Goal: Transaction & Acquisition: Book appointment/travel/reservation

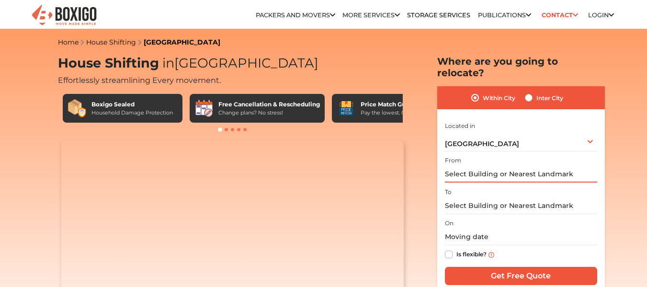
click at [488, 166] on input "text" at bounding box center [521, 174] width 152 height 17
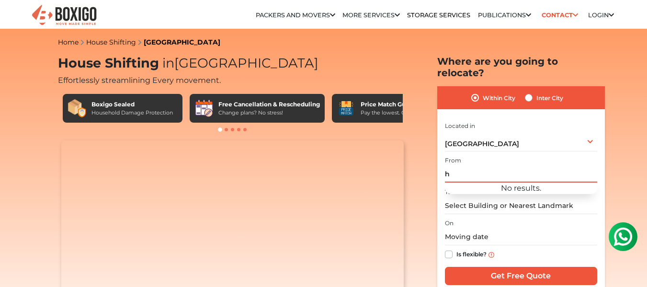
type input "h"
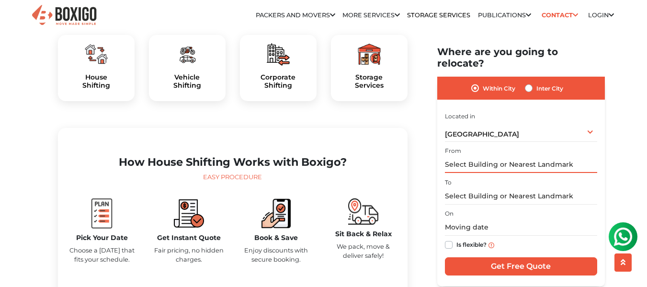
scroll to position [290, 0]
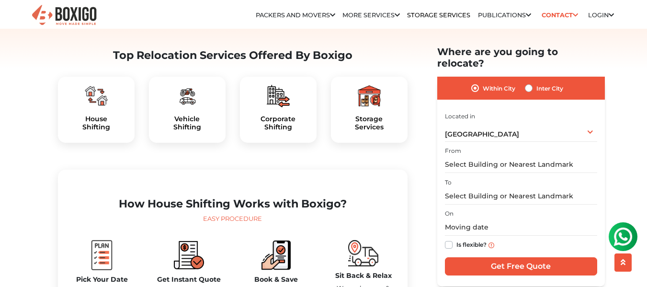
click at [98, 133] on div "House Shifting" at bounding box center [96, 110] width 77 height 66
click at [483, 156] on input "text" at bounding box center [521, 164] width 152 height 17
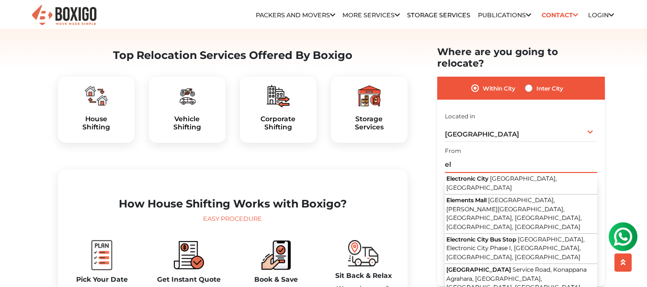
type input "e"
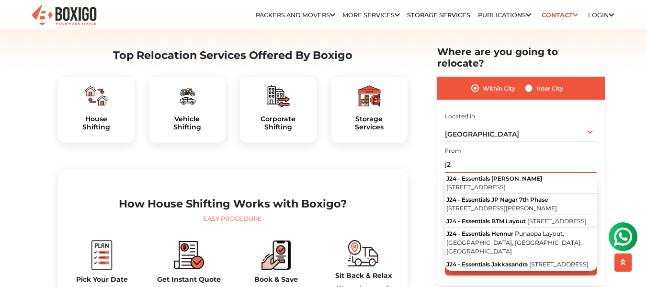
type input "j"
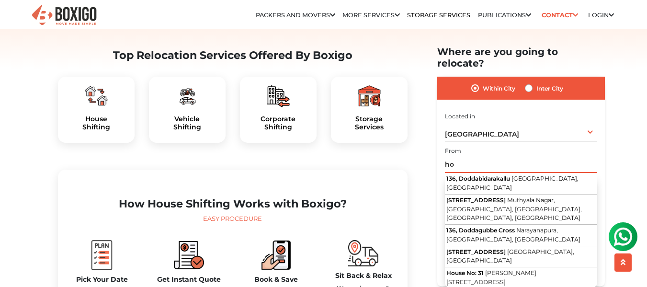
type input "h"
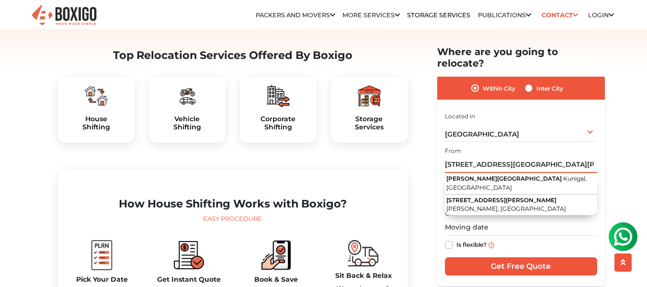
click at [472, 156] on input "h no 136 shiva krupa building," at bounding box center [521, 164] width 152 height 17
click at [551, 156] on input "h no 135 shiva krupa building," at bounding box center [521, 164] width 152 height 17
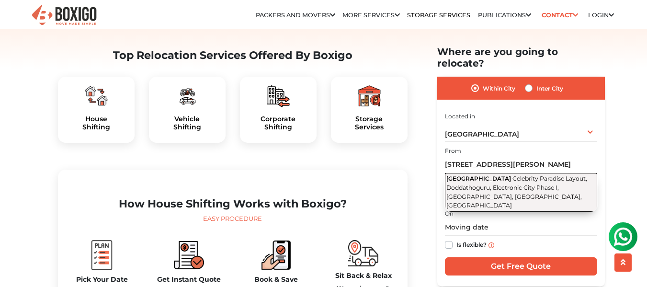
scroll to position [0, 0]
click at [521, 175] on span "Celebrity Paradise Layout, Doddathoguru, Electronic City Phase I, Electronic Ci…" at bounding box center [517, 192] width 141 height 34
type input "3rd Cross Road, Celebrity Paradise Layout, Doddathoguru, Electronic City Phase …"
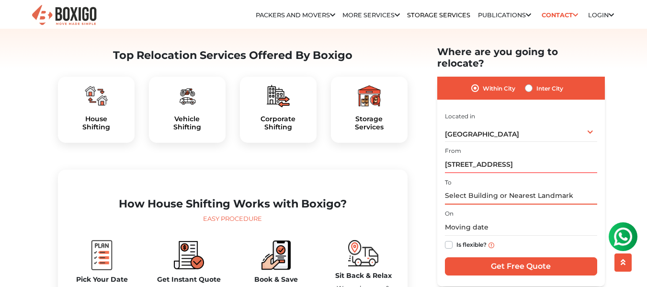
click at [492, 187] on input "text" at bounding box center [521, 195] width 152 height 17
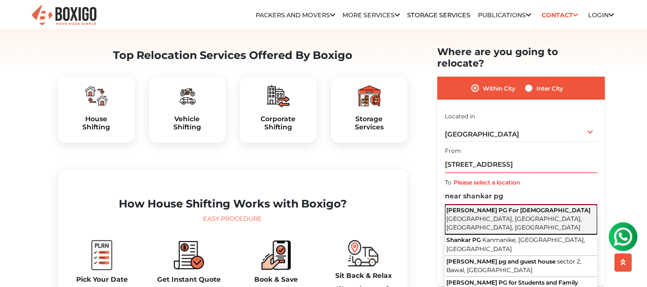
click at [470, 215] on span "Silicon Town, Electronic City, Bengaluru, Karnataka" at bounding box center [515, 223] width 136 height 16
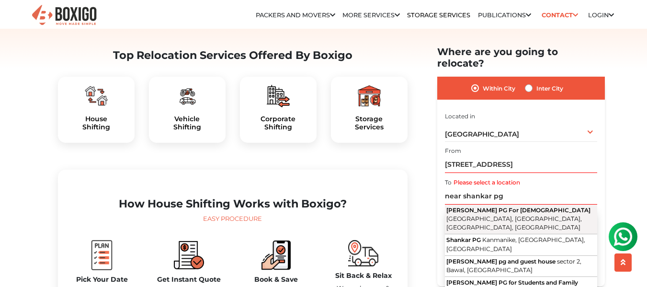
type input "Shankar PG For Gents, Silicon Town, Electronic City, Bengaluru, Karnataka"
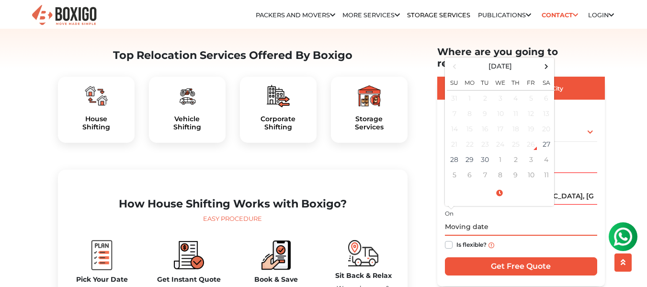
click at [471, 219] on input "text" at bounding box center [521, 227] width 152 height 17
click at [545, 137] on td "27" at bounding box center [546, 144] width 15 height 15
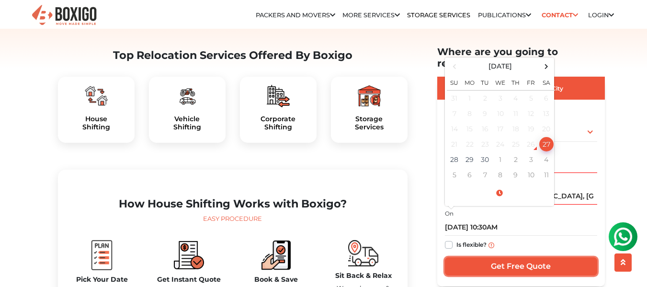
type input "09/27/2025 9:06 PM"
click at [502, 257] on input "Get Free Quote" at bounding box center [521, 266] width 152 height 18
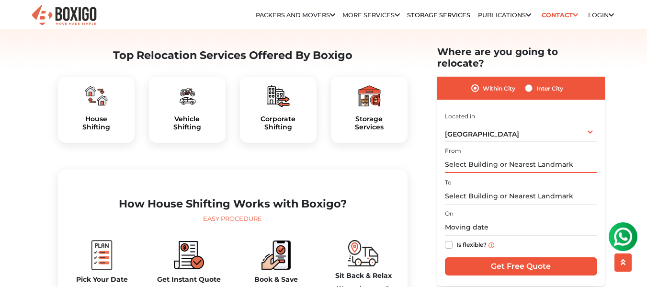
click at [474, 156] on input "text" at bounding box center [521, 164] width 152 height 17
type input "1"
type input "d"
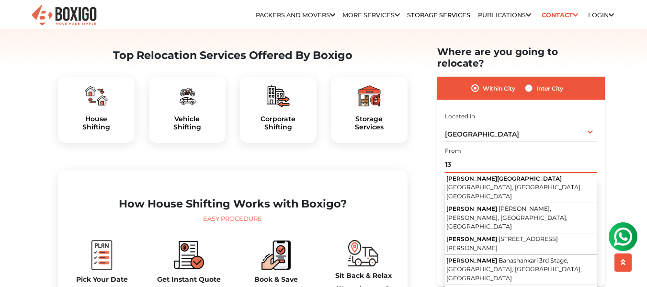
type input "1"
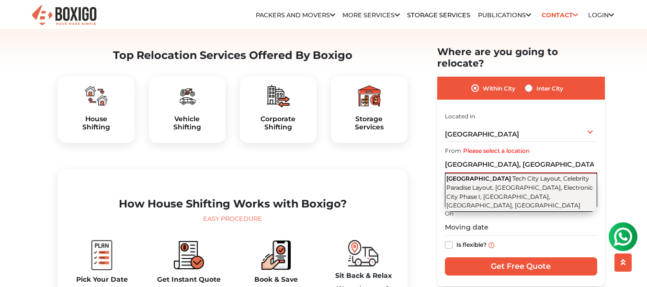
click at [543, 177] on span "Tech City Layout, Celebrity Paradise Layout, [GEOGRAPHIC_DATA], Electronic City…" at bounding box center [520, 192] width 147 height 34
type input "[STREET_ADDRESS]"
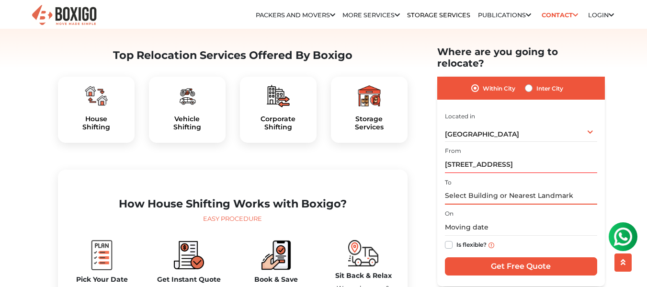
click at [503, 187] on input "text" at bounding box center [521, 195] width 152 height 17
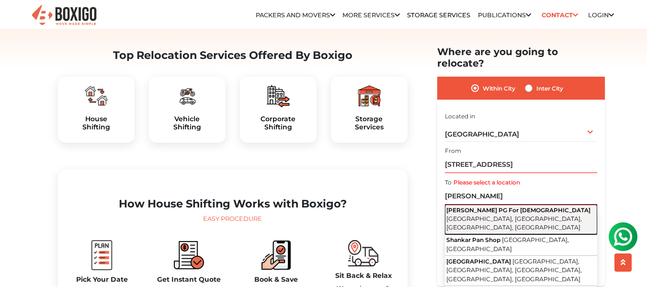
click at [488, 215] on span "[GEOGRAPHIC_DATA], [GEOGRAPHIC_DATA], [GEOGRAPHIC_DATA], [GEOGRAPHIC_DATA]" at bounding box center [515, 223] width 136 height 16
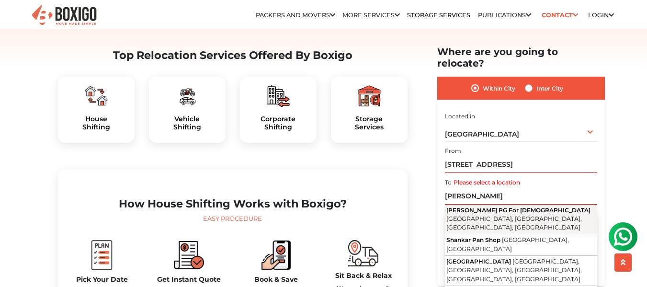
type input "Shankar PG For [DEMOGRAPHIC_DATA], [GEOGRAPHIC_DATA], [GEOGRAPHIC_DATA], [GEOGR…"
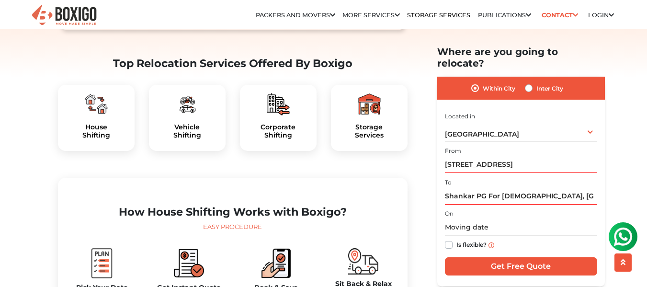
scroll to position [265, 0]
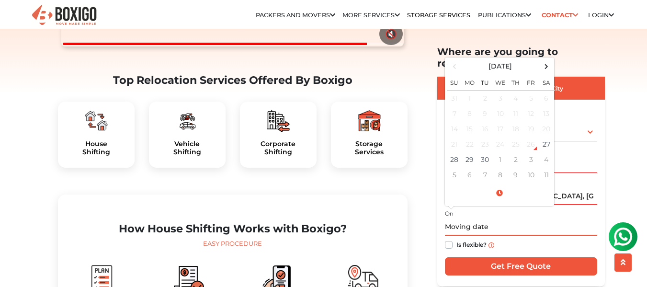
click at [456, 219] on input "text" at bounding box center [521, 227] width 152 height 17
click at [545, 137] on td "27" at bounding box center [546, 144] width 15 height 15
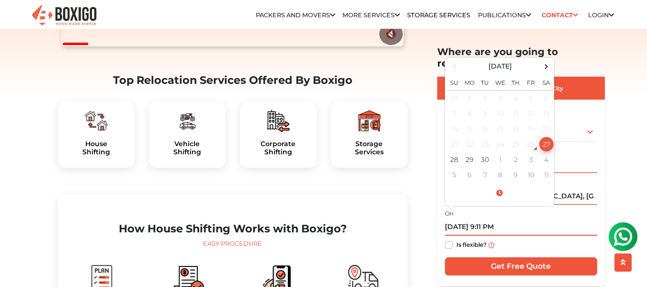
click at [488, 219] on input "[DATE] 9:11 PM" at bounding box center [521, 227] width 152 height 17
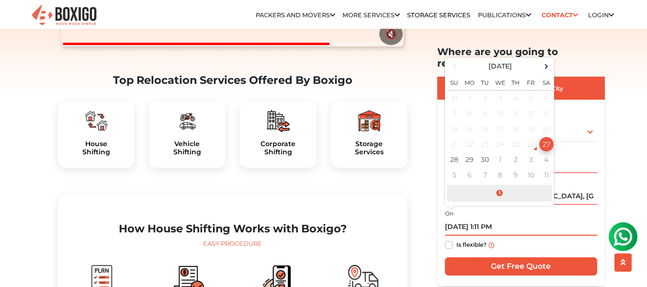
click at [499, 185] on span at bounding box center [499, 193] width 105 height 17
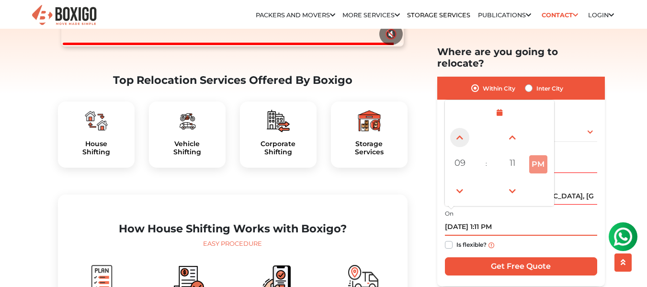
click at [457, 128] on span at bounding box center [459, 136] width 19 height 19
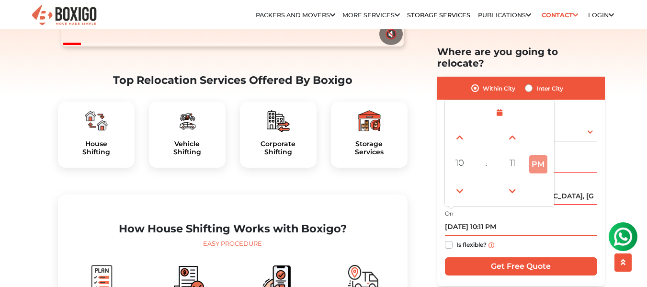
click at [542, 155] on button "PM" at bounding box center [538, 164] width 18 height 18
drag, startPoint x: 541, startPoint y: 152, endPoint x: 537, endPoint y: 153, distance: 4.8
click at [537, 155] on button "PM" at bounding box center [538, 164] width 18 height 18
click at [540, 155] on button "PM" at bounding box center [538, 164] width 18 height 18
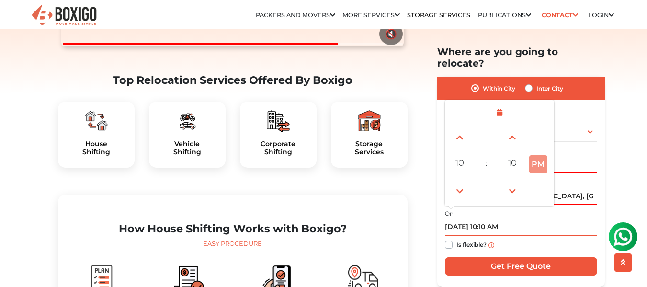
click at [541, 155] on button "PM" at bounding box center [538, 164] width 18 height 18
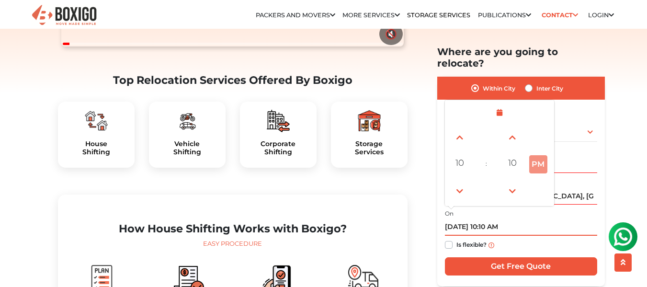
click at [533, 159] on button "PM" at bounding box center [538, 164] width 18 height 18
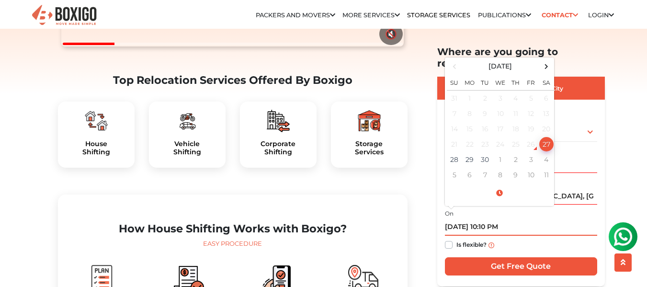
click at [507, 219] on input "[DATE] 10:10 PM" at bounding box center [521, 227] width 152 height 17
click at [501, 185] on span at bounding box center [499, 193] width 105 height 17
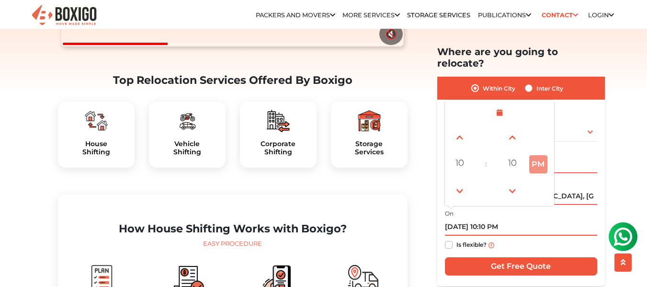
click at [539, 155] on button "PM" at bounding box center [538, 164] width 18 height 18
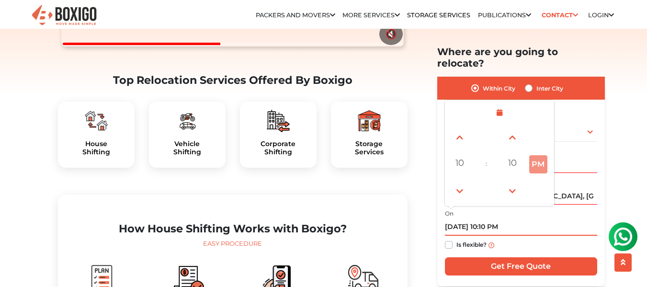
click at [543, 155] on button "PM" at bounding box center [538, 164] width 18 height 18
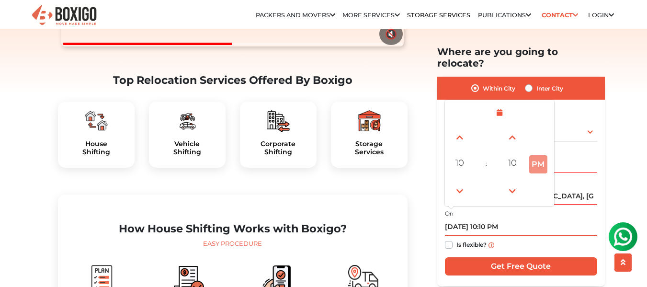
click at [543, 155] on button "PM" at bounding box center [538, 164] width 18 height 18
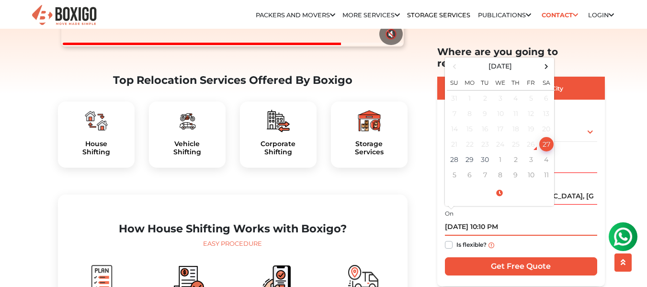
click at [505, 219] on input "[DATE] 10:10 PM" at bounding box center [521, 227] width 152 height 17
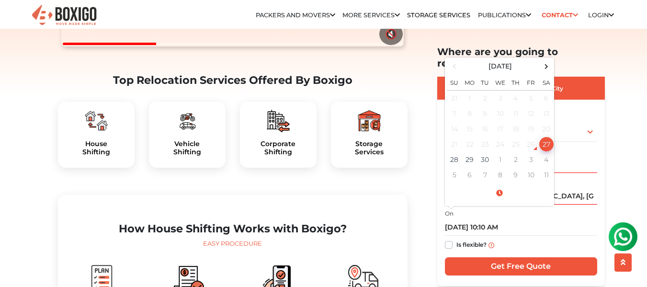
type input "[DATE] 10:10 PM"
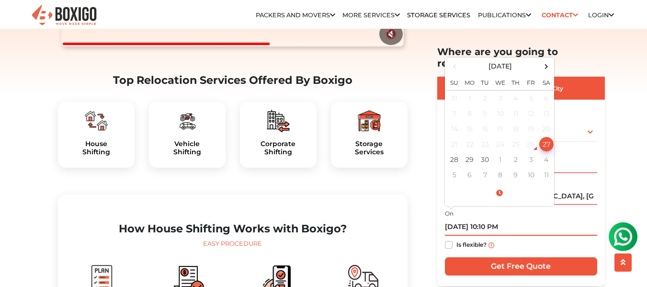
click at [504, 219] on input "[DATE] 10:10 PM" at bounding box center [521, 227] width 152 height 17
click at [500, 185] on span at bounding box center [499, 193] width 105 height 17
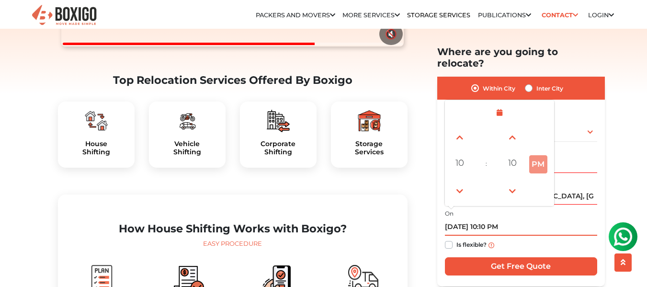
click at [539, 155] on button "PM" at bounding box center [538, 164] width 18 height 18
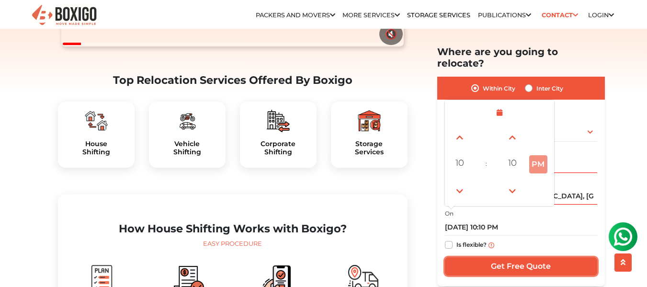
click at [508, 259] on input "Get Free Quote" at bounding box center [521, 266] width 152 height 18
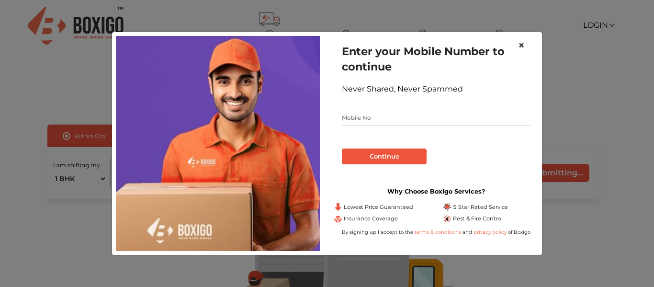
click at [522, 44] on span "×" at bounding box center [521, 45] width 7 height 14
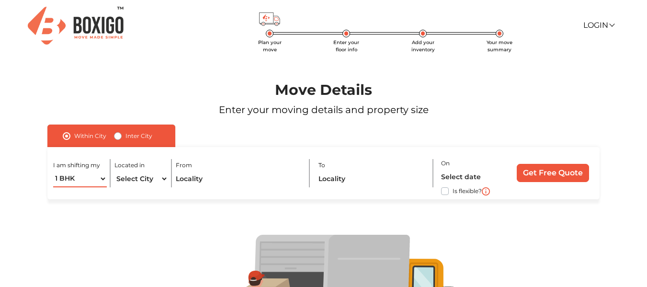
click at [102, 178] on select "1 BHK 2 BHK 3 BHK 3 + BHK FEW ITEMS" at bounding box center [80, 179] width 54 height 17
click at [53, 171] on select "1 BHK 2 BHK 3 BHK 3 + BHK FEW ITEMS" at bounding box center [80, 179] width 54 height 17
click at [103, 175] on select "1 BHK 2 BHK 3 BHK 3 + BHK FEW ITEMS" at bounding box center [80, 179] width 54 height 17
select select "1 BHK"
click at [53, 171] on select "1 BHK 2 BHK 3 BHK 3 + BHK FEW ITEMS" at bounding box center [80, 179] width 54 height 17
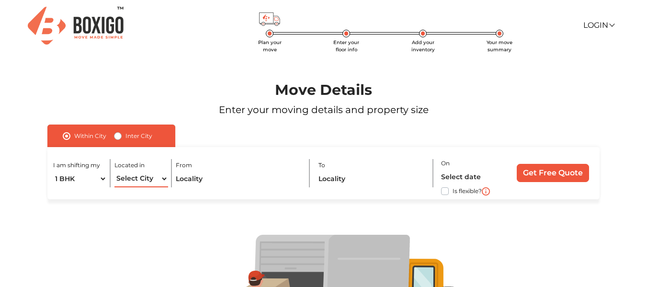
click at [159, 176] on select "Select City Bangalore Bengaluru Bhopal Bhubaneswar Chennai Coimbatore Cuttack D…" at bounding box center [142, 179] width 54 height 17
select select "[GEOGRAPHIC_DATA]"
click at [115, 171] on select "Select City Bangalore Bengaluru Bhopal Bhubaneswar Chennai Coimbatore Cuttack D…" at bounding box center [142, 179] width 54 height 17
click at [237, 173] on input "text" at bounding box center [239, 179] width 126 height 17
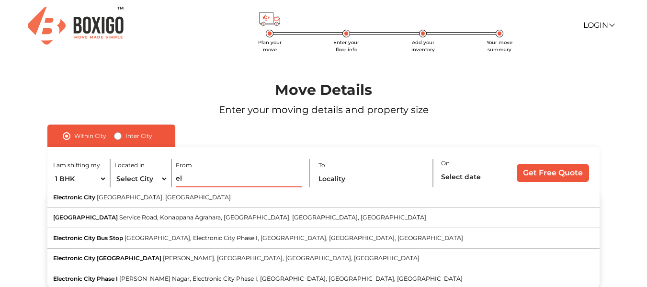
type input "e"
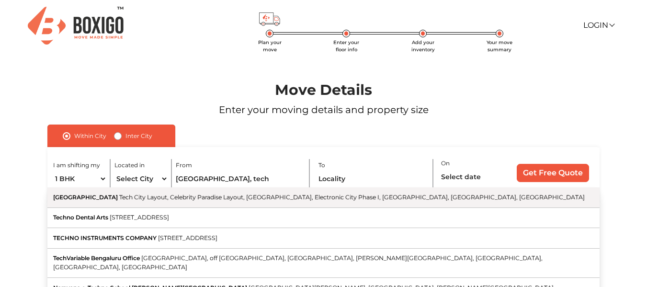
click at [244, 202] on button "3rd Main Road Tech City Layout, Celebrity Paradise Layout, Doddathoguru, Electr…" at bounding box center [323, 197] width 552 height 21
type input "3rd Main Road, Tech City Layout, Celebrity Paradise Layout, Doddathoguru, Elect…"
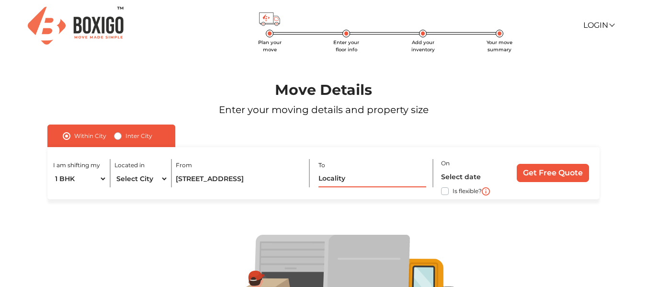
click at [330, 176] on input "text" at bounding box center [373, 179] width 108 height 17
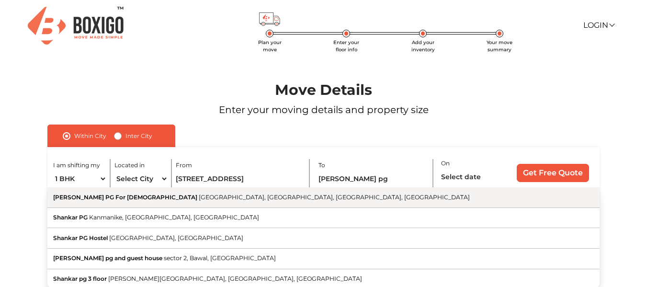
click at [265, 202] on button "Shankar PG For Gents Silicon Town, Electronic City, Bengaluru, Karnataka" at bounding box center [323, 197] width 552 height 21
type input "Shankar PG For Gents, Silicon Town, Electronic City, Bengaluru, Karnataka"
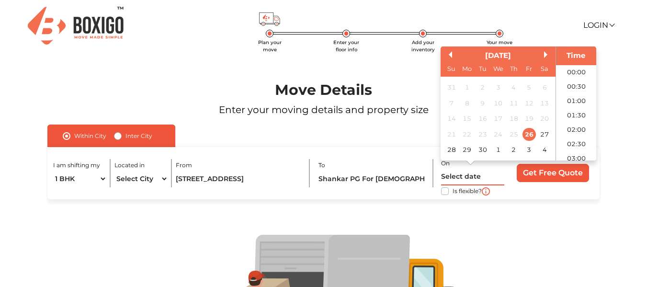
click at [466, 178] on input "text" at bounding box center [473, 177] width 64 height 17
click at [543, 134] on div "27" at bounding box center [545, 134] width 13 height 13
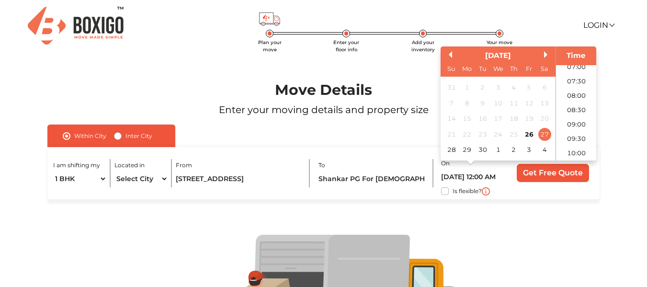
scroll to position [211, 0]
click at [582, 146] on li "10:00" at bounding box center [576, 149] width 41 height 14
type input "27/09/2025 10:00 AM"
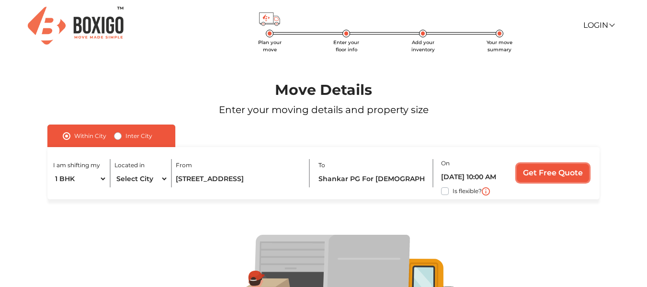
click at [551, 172] on input "Get Free Quote" at bounding box center [553, 173] width 72 height 18
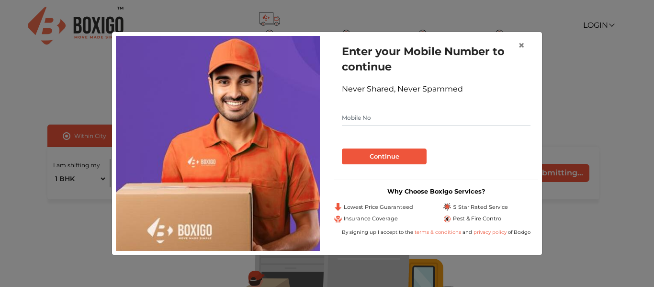
click at [394, 116] on input "text" at bounding box center [436, 117] width 189 height 15
type input "8498007931"
click at [385, 152] on button "Continue" at bounding box center [384, 157] width 85 height 16
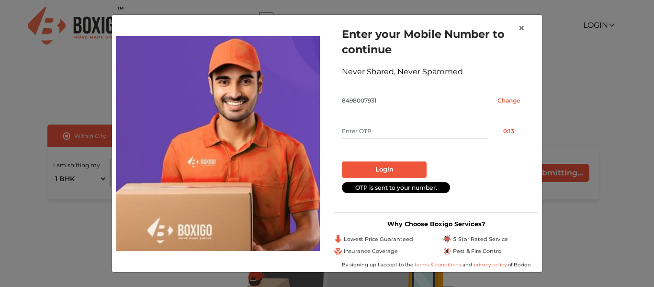
click at [379, 134] on input "text" at bounding box center [414, 131] width 145 height 15
type input "4078"
click at [379, 171] on button "Login" at bounding box center [384, 169] width 85 height 16
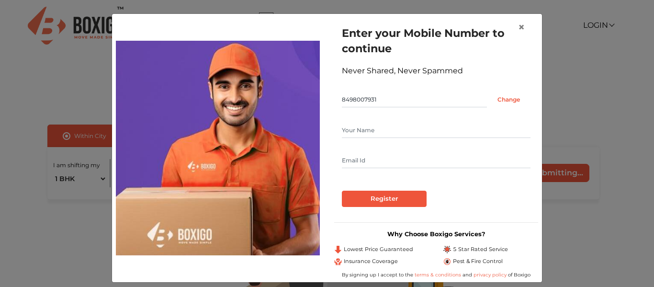
click at [370, 133] on input "text" at bounding box center [436, 130] width 189 height 15
type input "sravan"
click at [349, 161] on input "text" at bounding box center [436, 160] width 189 height 15
type input "kumarsravangpcet@gmail.com"
click at [371, 196] on input "Register" at bounding box center [384, 199] width 85 height 16
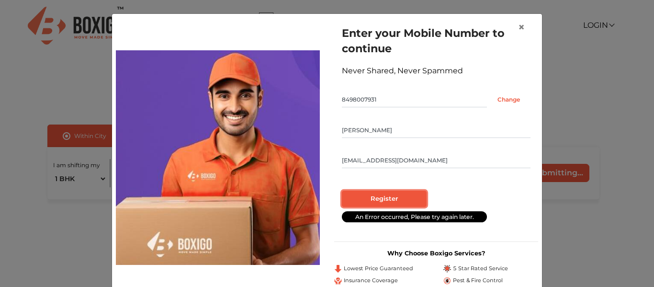
click at [402, 195] on input "Register" at bounding box center [384, 199] width 85 height 16
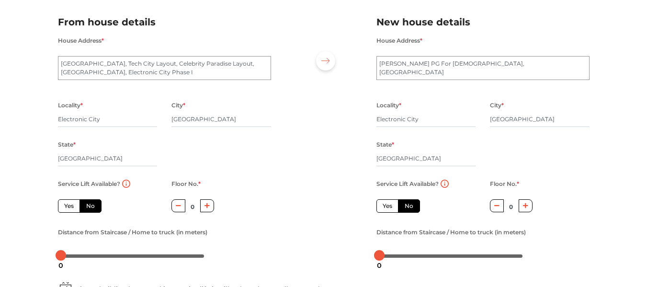
scroll to position [114, 0]
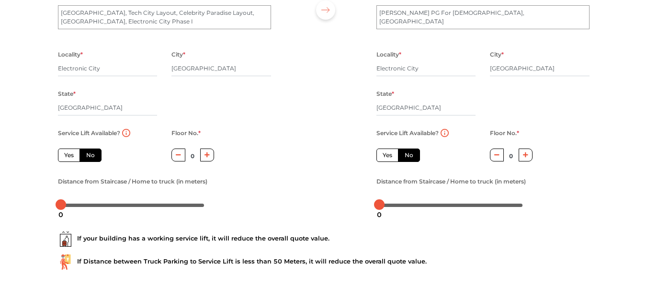
click at [527, 158] on icon "button" at bounding box center [525, 155] width 5 height 6
type input "2"
click at [405, 152] on label "No" at bounding box center [409, 155] width 22 height 13
click at [405, 152] on input "No" at bounding box center [408, 154] width 6 height 6
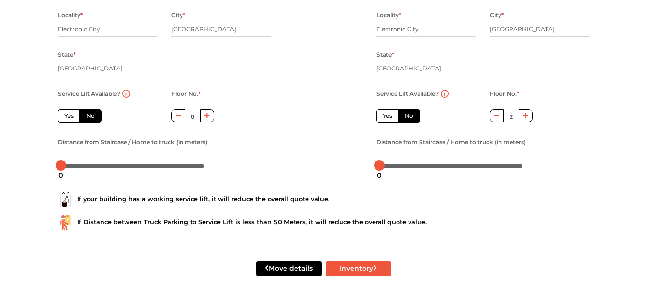
scroll to position [154, 0]
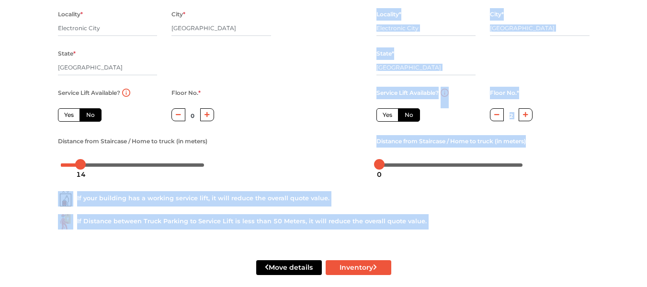
drag, startPoint x: 59, startPoint y: 166, endPoint x: 80, endPoint y: 165, distance: 21.1
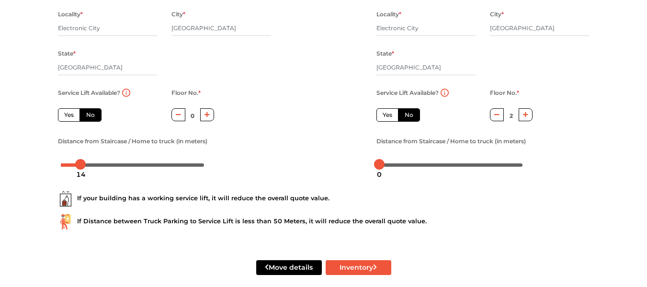
click at [239, 135] on div "Distance from Staircase / Home to truck (in meters)" at bounding box center [164, 153] width 213 height 37
drag, startPoint x: 381, startPoint y: 165, endPoint x: 470, endPoint y: 165, distance: 88.6
click at [417, 165] on div at bounding box center [412, 164] width 11 height 11
drag, startPoint x: 470, startPoint y: 165, endPoint x: 532, endPoint y: 163, distance: 61.8
click at [532, 163] on div at bounding box center [483, 164] width 213 height 15
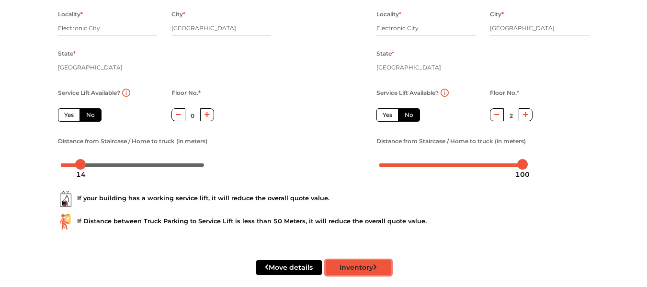
click at [356, 269] on button "Inventory" at bounding box center [359, 267] width 66 height 15
radio input "true"
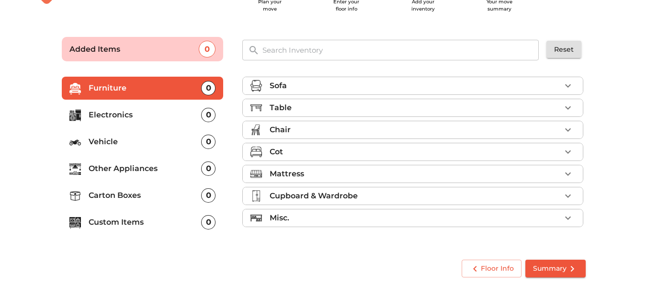
scroll to position [41, 0]
click at [209, 224] on div "0" at bounding box center [208, 222] width 14 height 14
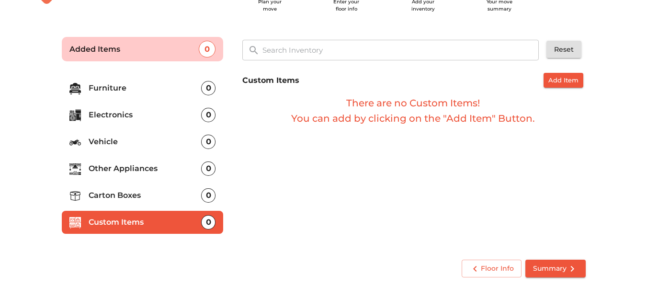
click at [209, 224] on div "0" at bounding box center [208, 222] width 14 height 14
click at [169, 219] on p "Custom Items" at bounding box center [145, 222] width 113 height 11
click at [165, 167] on p "Other Appliances" at bounding box center [145, 168] width 113 height 11
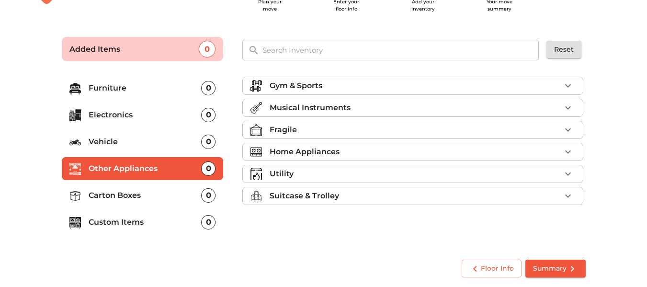
click at [311, 156] on p "Home Appliances" at bounding box center [305, 151] width 70 height 11
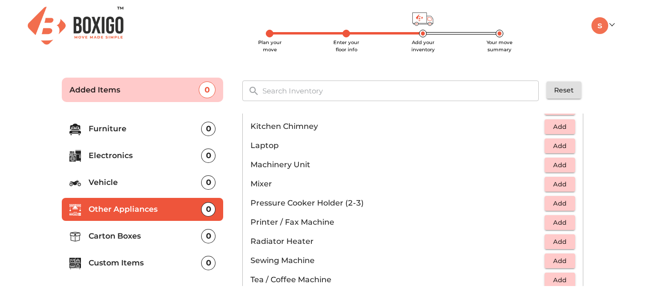
scroll to position [486, 0]
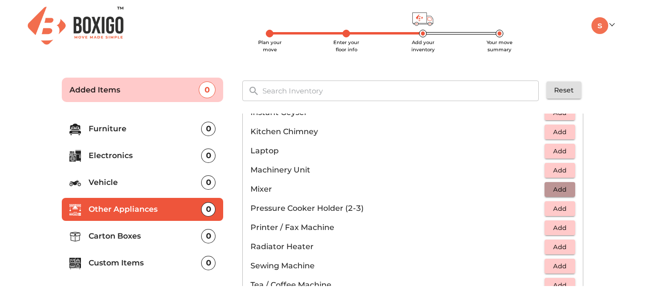
click at [550, 187] on span "Add" at bounding box center [560, 189] width 21 height 11
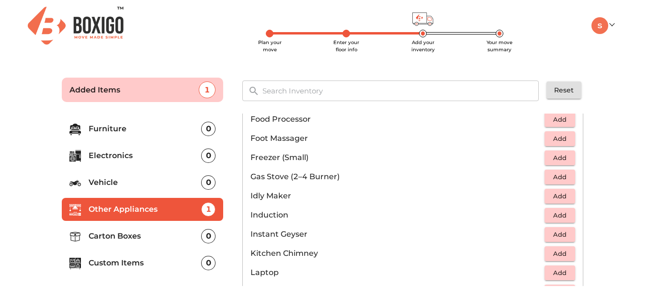
scroll to position [361, 0]
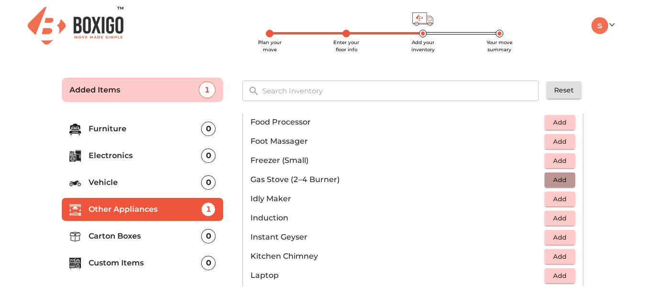
click at [551, 179] on span "Add" at bounding box center [560, 179] width 21 height 11
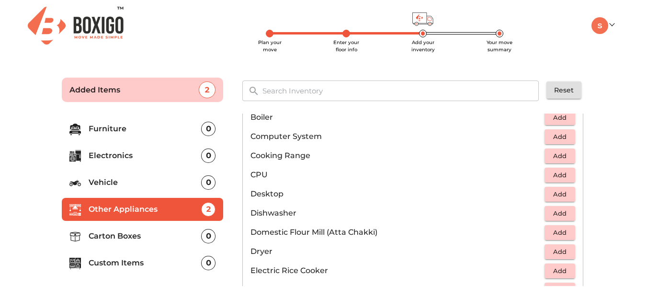
scroll to position [177, 0]
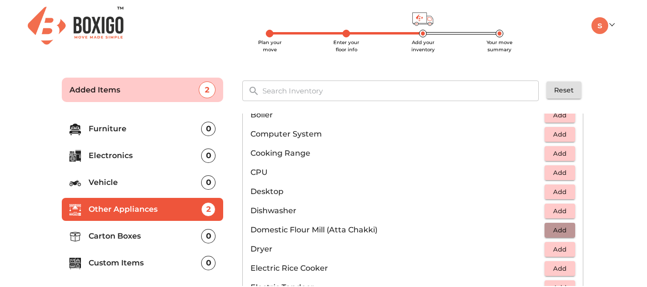
click at [550, 231] on span "Add" at bounding box center [560, 230] width 21 height 11
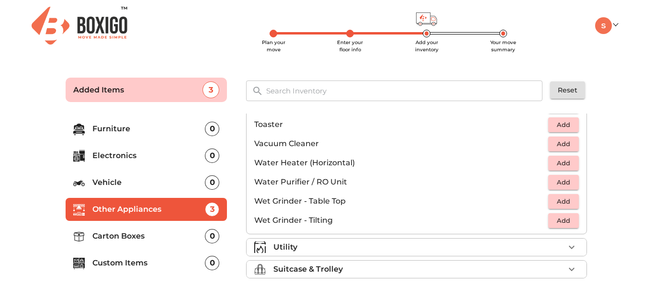
scroll to position [41, 0]
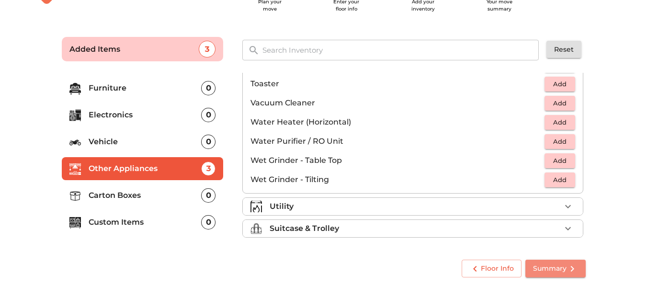
click at [573, 267] on icon "submit" at bounding box center [572, 268] width 11 height 11
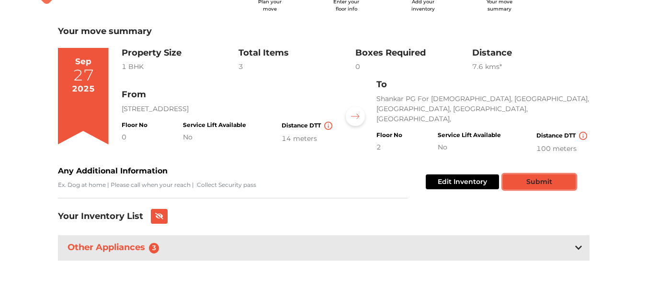
click at [541, 183] on button "Submit" at bounding box center [539, 181] width 73 height 15
